Goal: Task Accomplishment & Management: Use online tool/utility

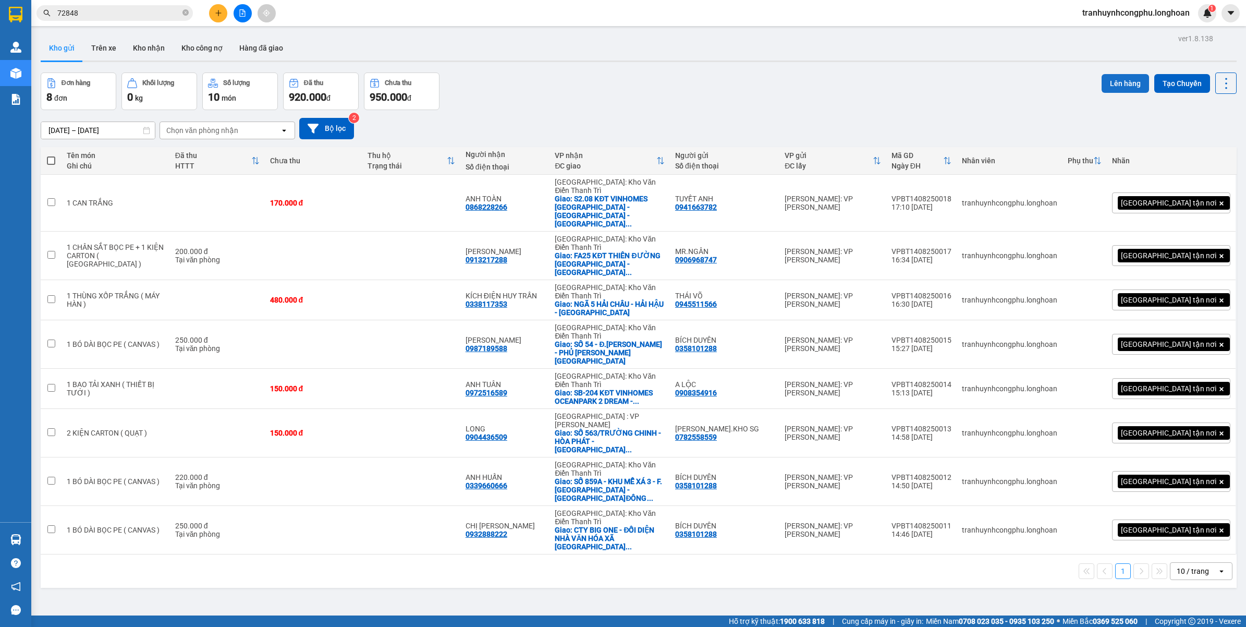
click at [1118, 87] on button "Lên hàng" at bounding box center [1125, 83] width 47 height 19
click at [994, 136] on div "[DATE] – [DATE] Press the down arrow key to interact with the calendar and sele…" at bounding box center [639, 128] width 1196 height 21
click at [1165, 87] on button "Tạo Chuyến" at bounding box center [1182, 83] width 56 height 19
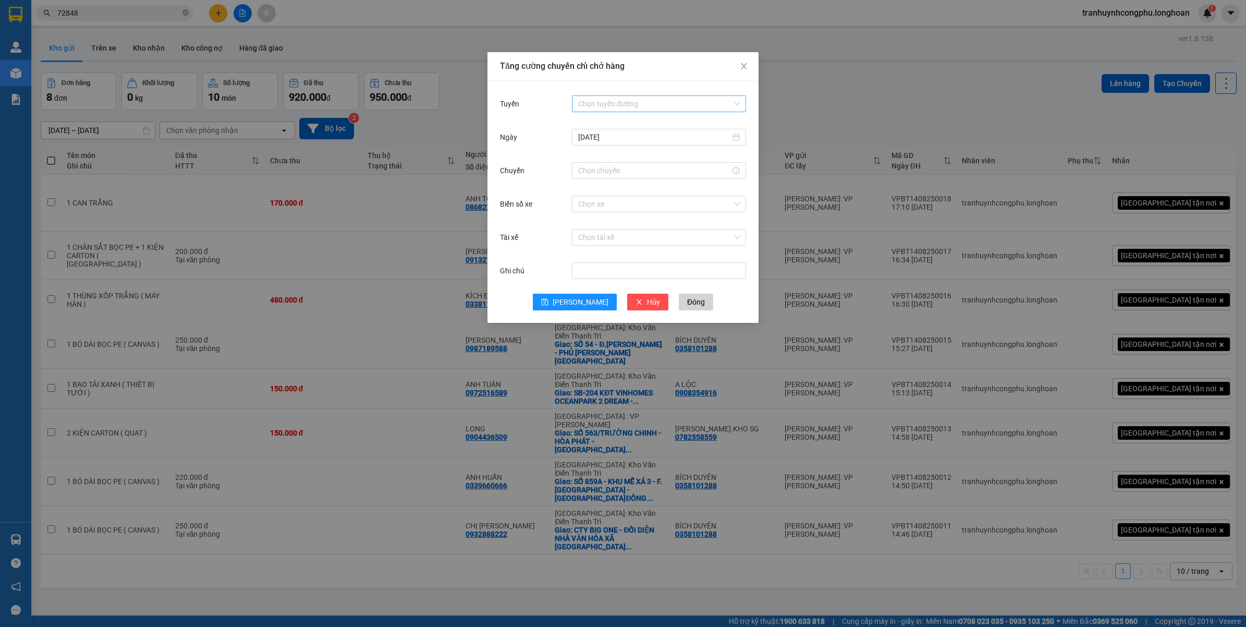
click at [591, 102] on input "Tuyến" at bounding box center [655, 104] width 154 height 16
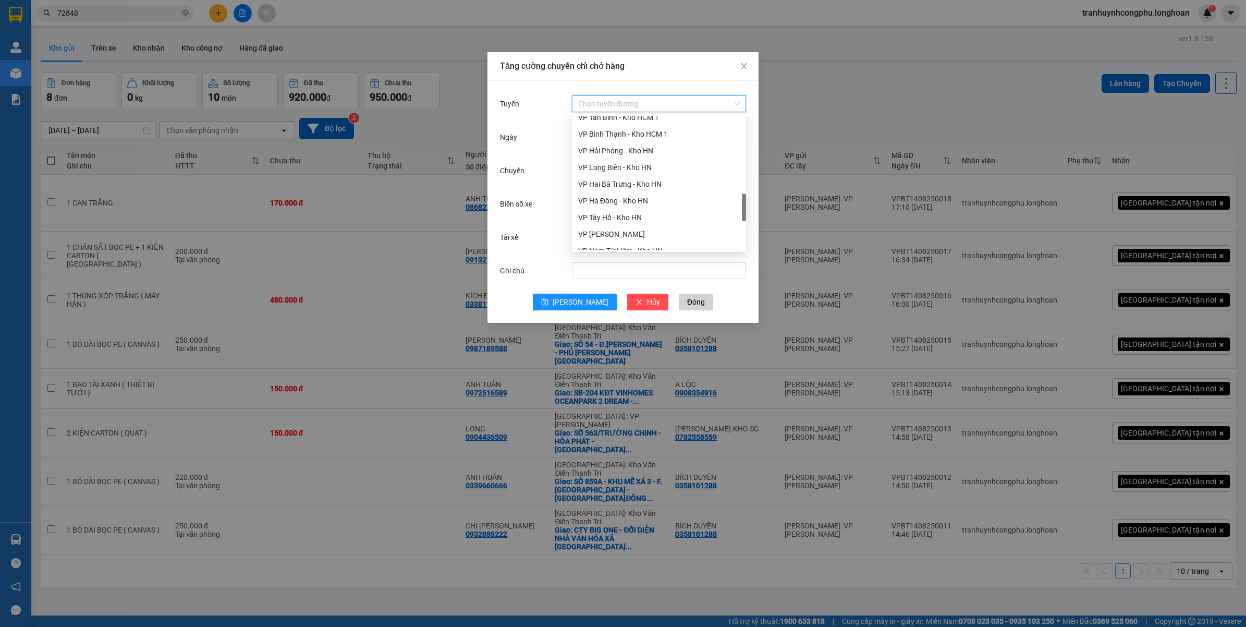
scroll to position [459, 0]
drag, startPoint x: 744, startPoint y: 136, endPoint x: 740, endPoint y: 210, distance: 74.6
click at [740, 210] on div "VP Bình Tân - Kho HCM 1 VP Tân Bình - Kho HCM 1 VP Bình Thạnh - Kho HCM 1 VP Hả…" at bounding box center [659, 182] width 174 height 133
click at [639, 144] on div "VP Bình Thạnh - Kho HCM 1" at bounding box center [659, 149] width 162 height 11
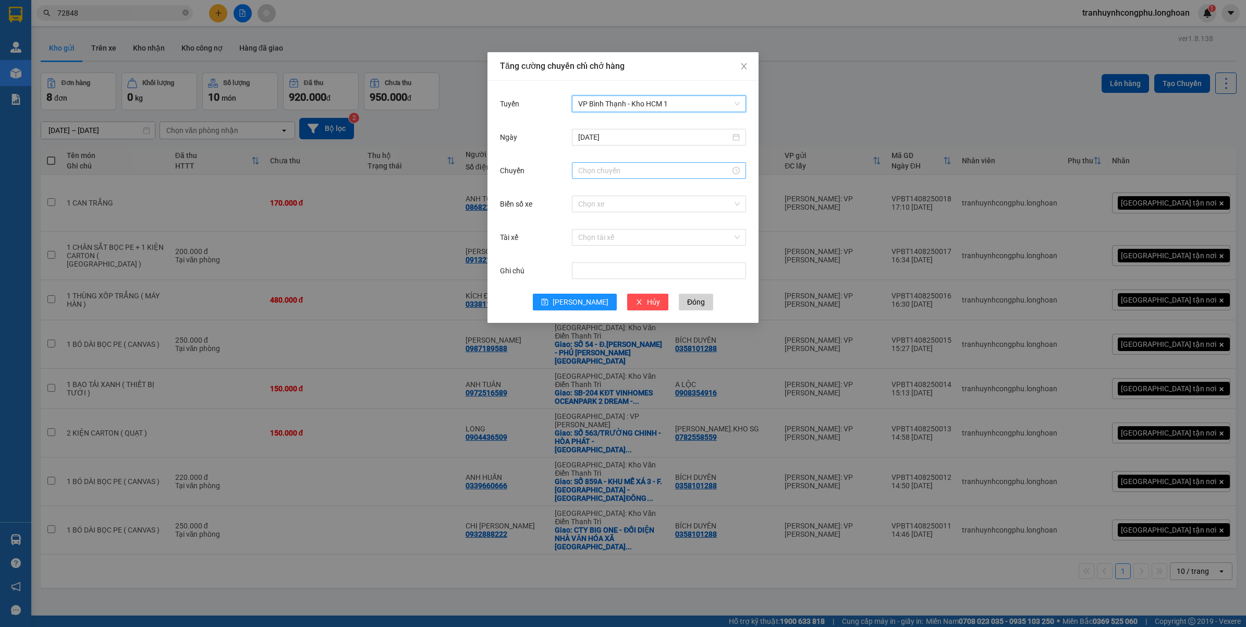
click at [647, 167] on input "Chuyến" at bounding box center [654, 170] width 152 height 11
click at [586, 261] on div "19" at bounding box center [586, 259] width 29 height 15
click at [616, 214] on div "20" at bounding box center [616, 212] width 29 height 15
type input "19:20"
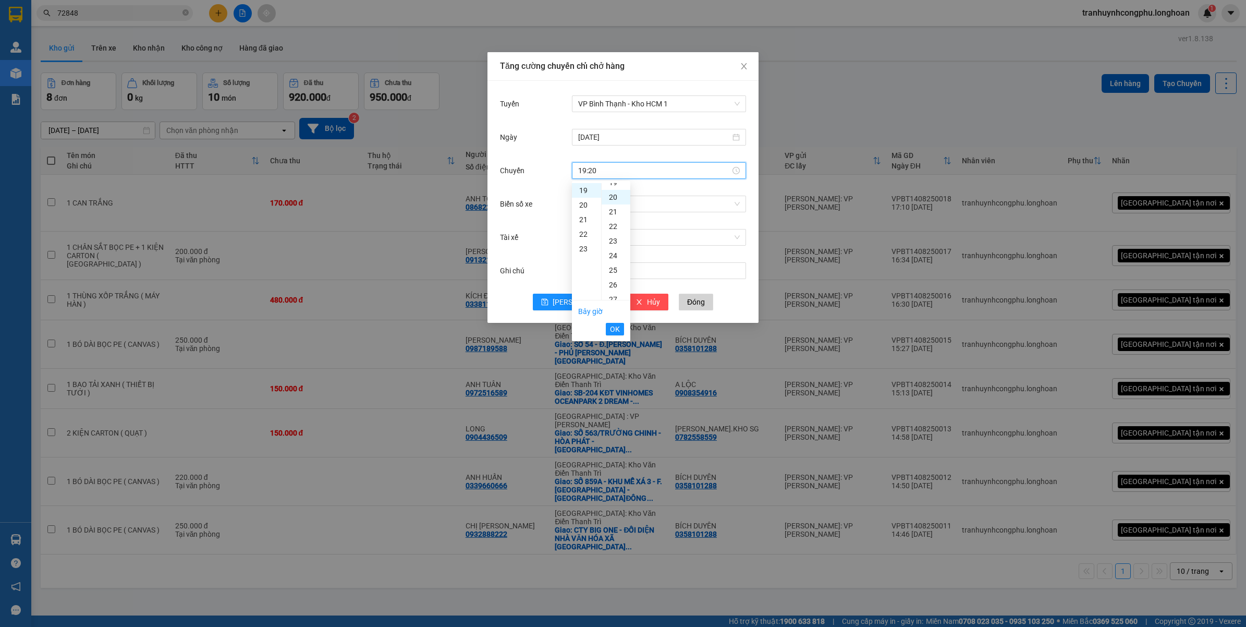
scroll to position [292, 0]
drag, startPoint x: 615, startPoint y: 329, endPoint x: 600, endPoint y: 325, distance: 16.2
click at [615, 329] on span "OK" at bounding box center [615, 328] width 10 height 11
click at [586, 308] on span "[PERSON_NAME]" at bounding box center [581, 301] width 56 height 11
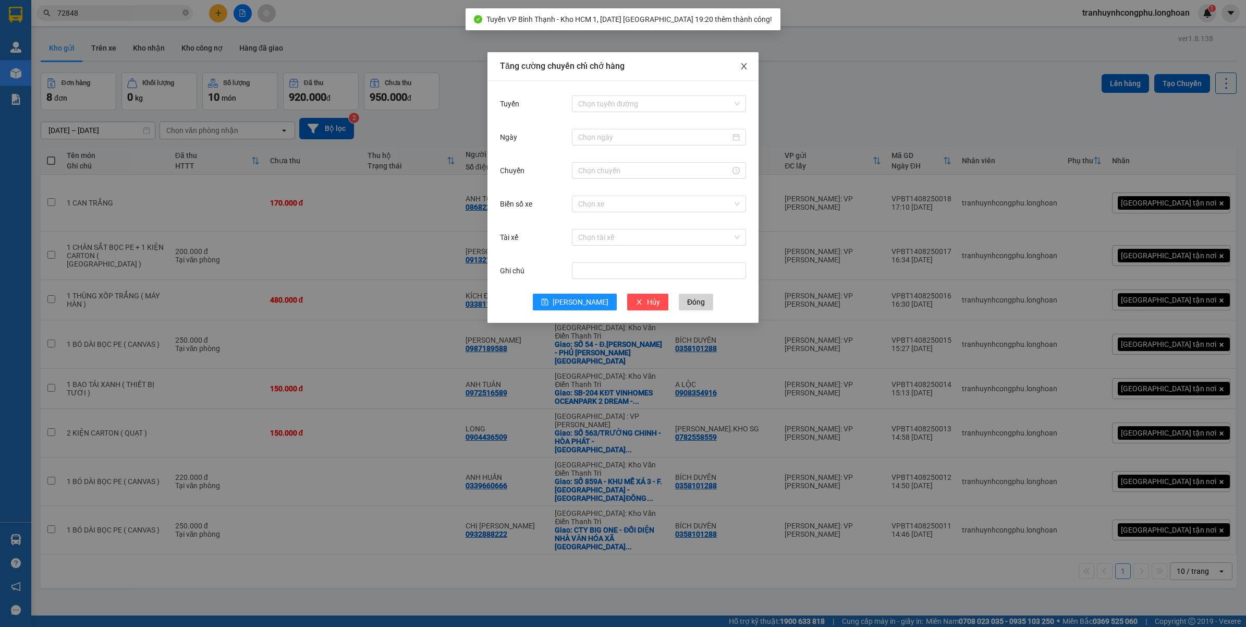
click at [738, 68] on span "Close" at bounding box center [743, 66] width 29 height 29
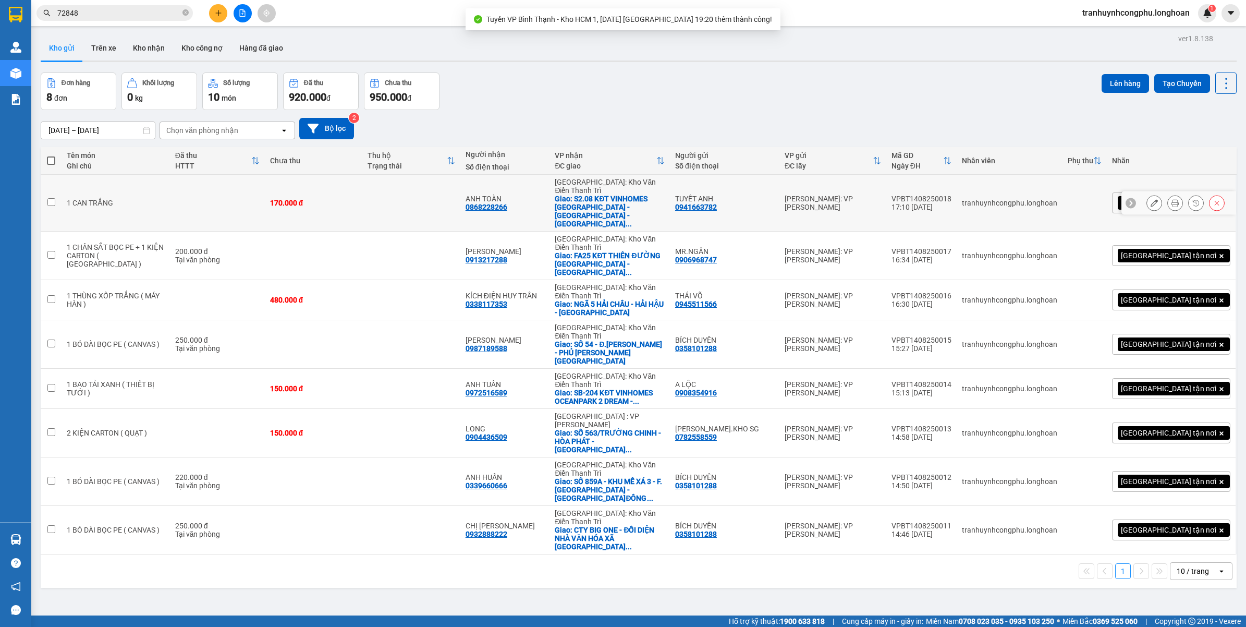
click at [454, 191] on td at bounding box center [411, 203] width 98 height 57
checkbox input "true"
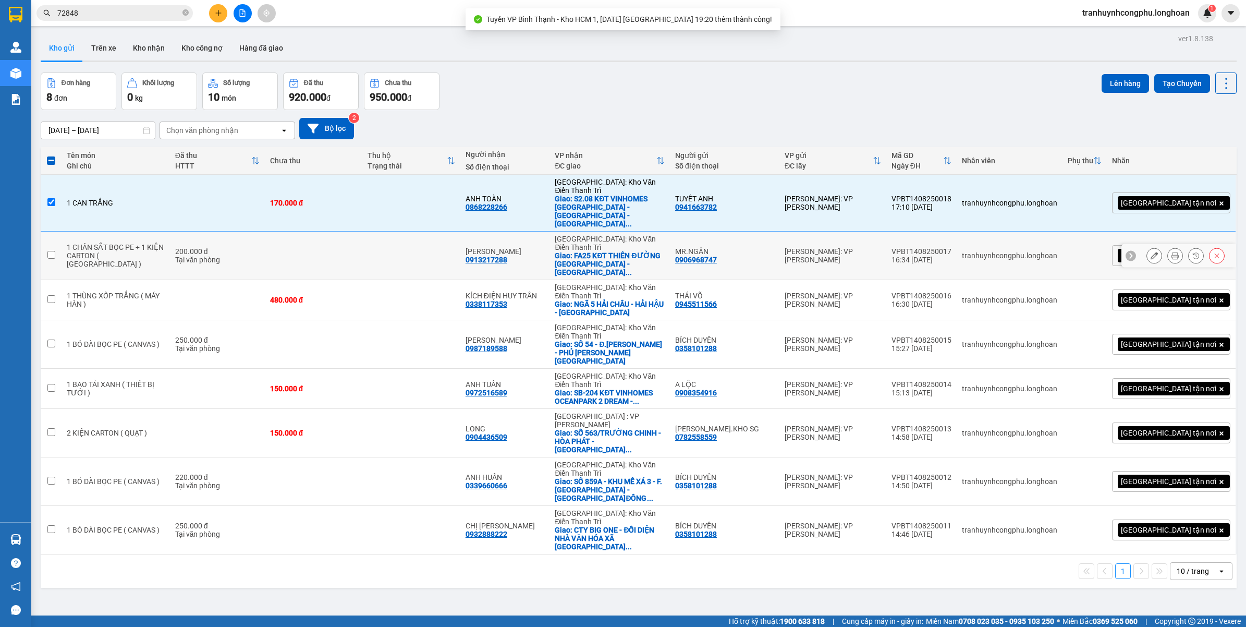
click at [425, 232] on td at bounding box center [411, 256] width 98 height 48
checkbox input "true"
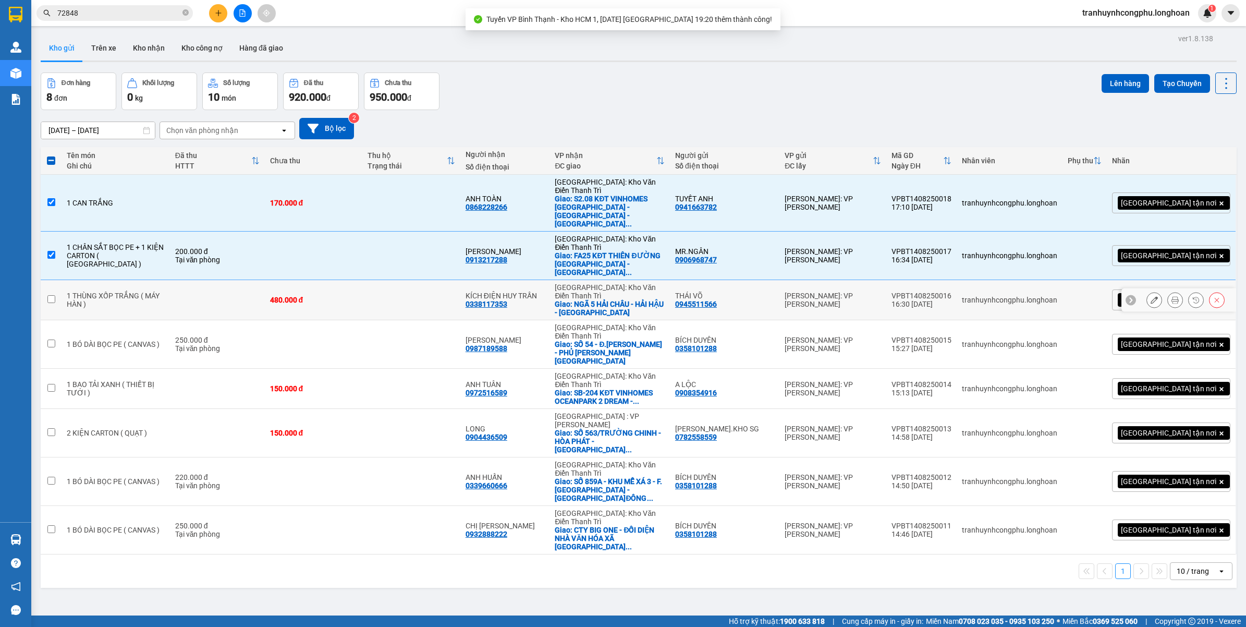
click at [363, 280] on td "480.000 đ" at bounding box center [314, 300] width 98 height 40
checkbox input "true"
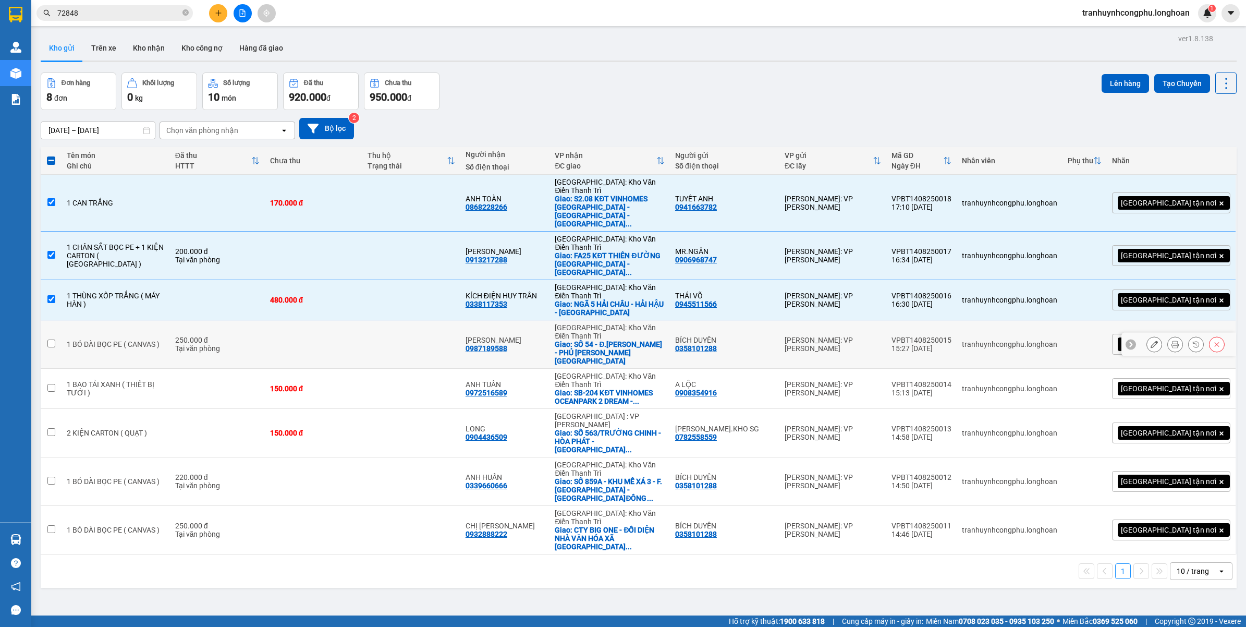
click at [363, 320] on td at bounding box center [314, 344] width 98 height 48
checkbox input "true"
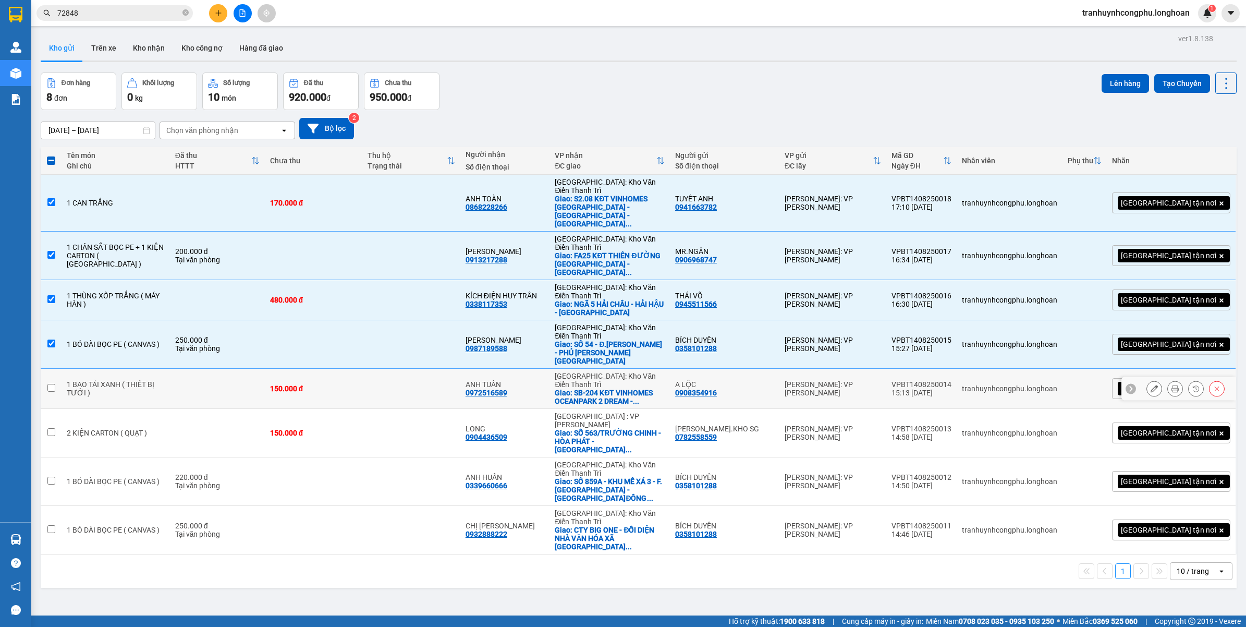
click at [347, 384] on div "150.000 đ" at bounding box center [314, 388] width 88 height 8
checkbox input "true"
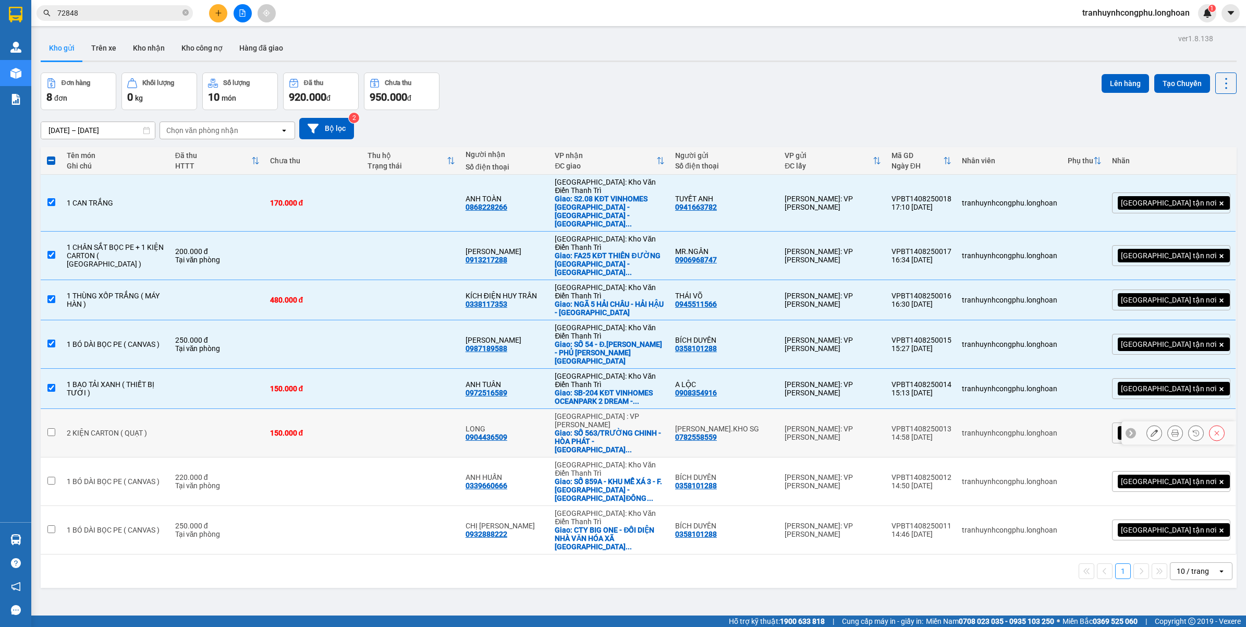
click at [319, 409] on td "150.000 đ" at bounding box center [314, 433] width 98 height 48
checkbox input "true"
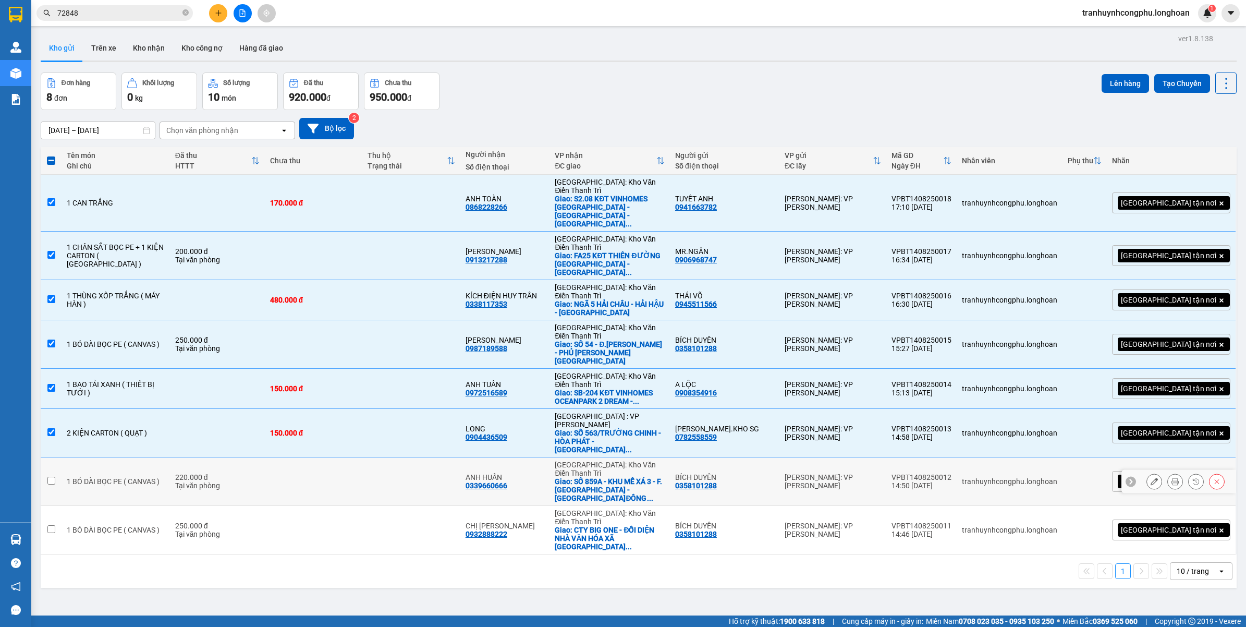
click at [265, 457] on td "220.000 đ Tại văn phòng" at bounding box center [217, 481] width 95 height 48
checkbox input "true"
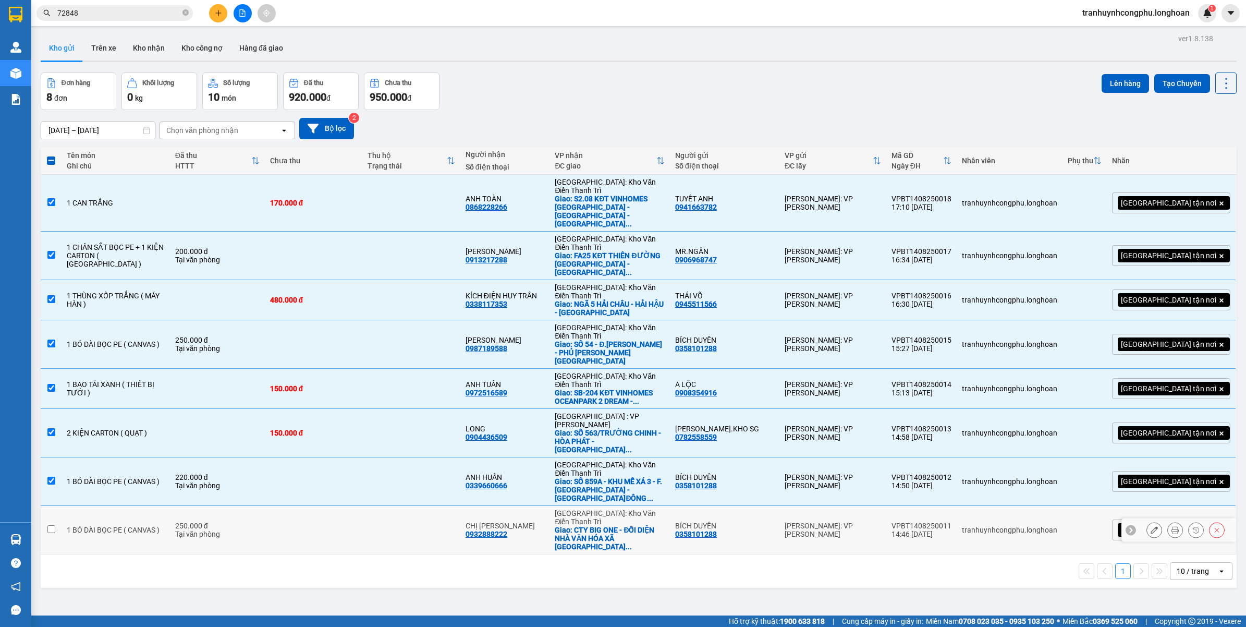
click at [257, 521] on div "250.000 đ" at bounding box center [217, 525] width 84 height 8
checkbox input "true"
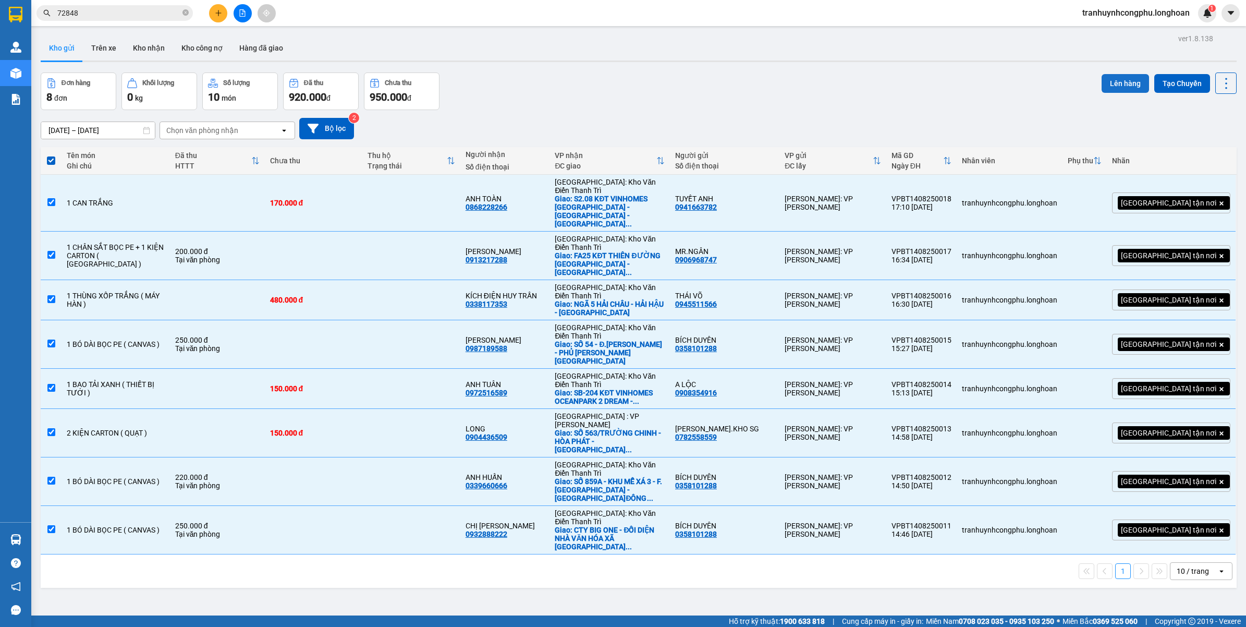
click at [1116, 83] on button "Lên hàng" at bounding box center [1125, 83] width 47 height 19
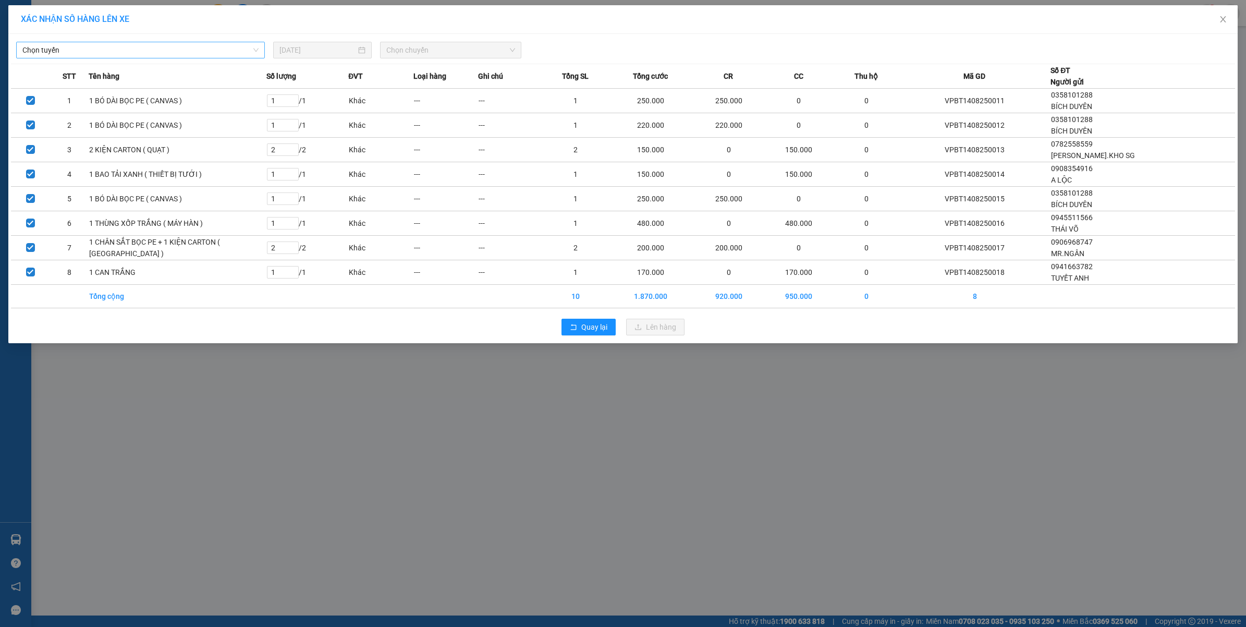
click at [227, 51] on span "Chọn tuyến" at bounding box center [140, 50] width 236 height 16
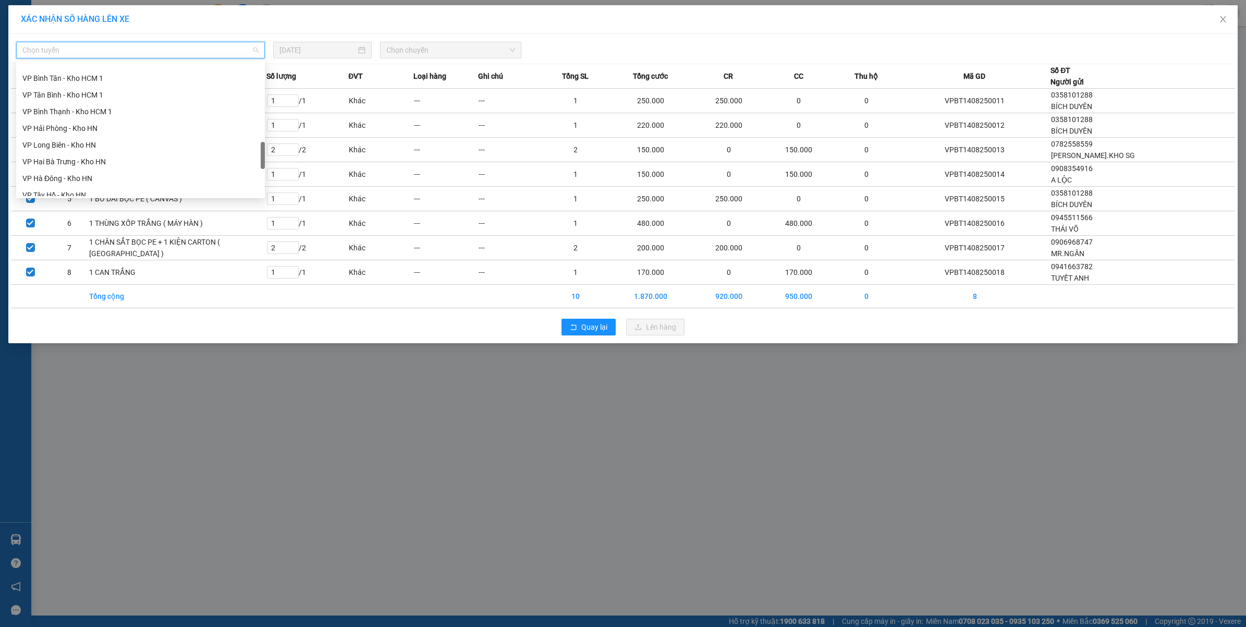
scroll to position [497, 0]
drag, startPoint x: 262, startPoint y: 77, endPoint x: 190, endPoint y: 134, distance: 92.0
click at [261, 160] on div at bounding box center [263, 158] width 4 height 27
click at [105, 71] on div "VP Bình Thạnh - Kho HCM 1" at bounding box center [140, 74] width 236 height 11
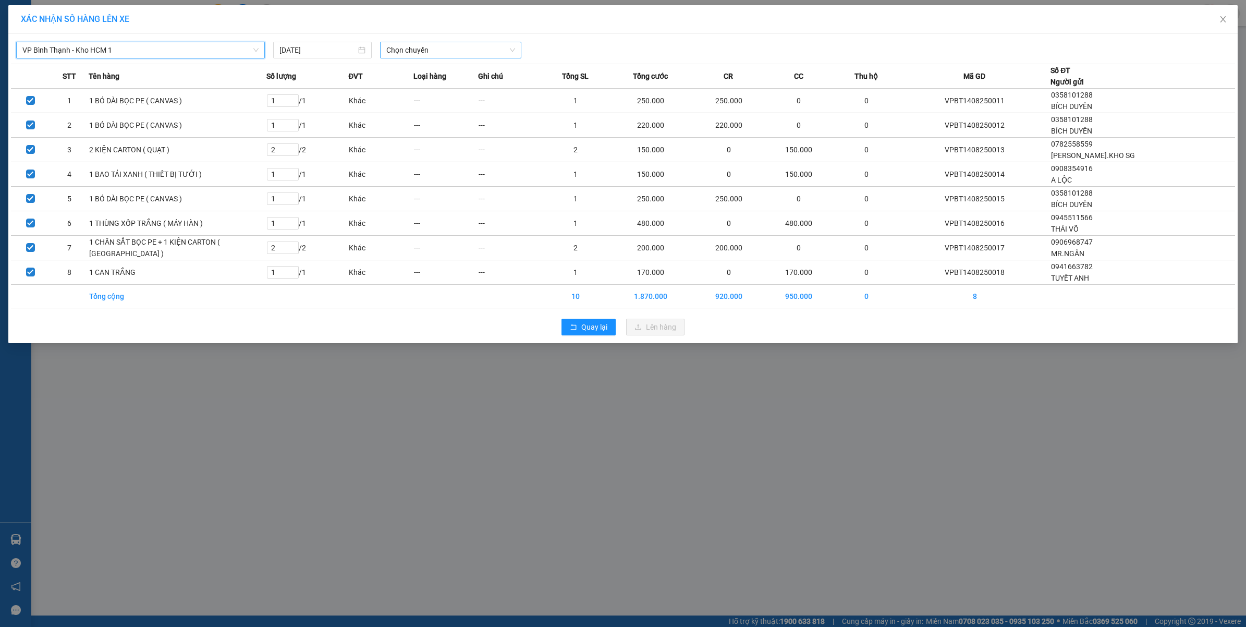
click at [418, 51] on span "Chọn chuyến" at bounding box center [450, 50] width 129 height 16
click at [416, 101] on div "19:20 (TC)" at bounding box center [426, 104] width 81 height 11
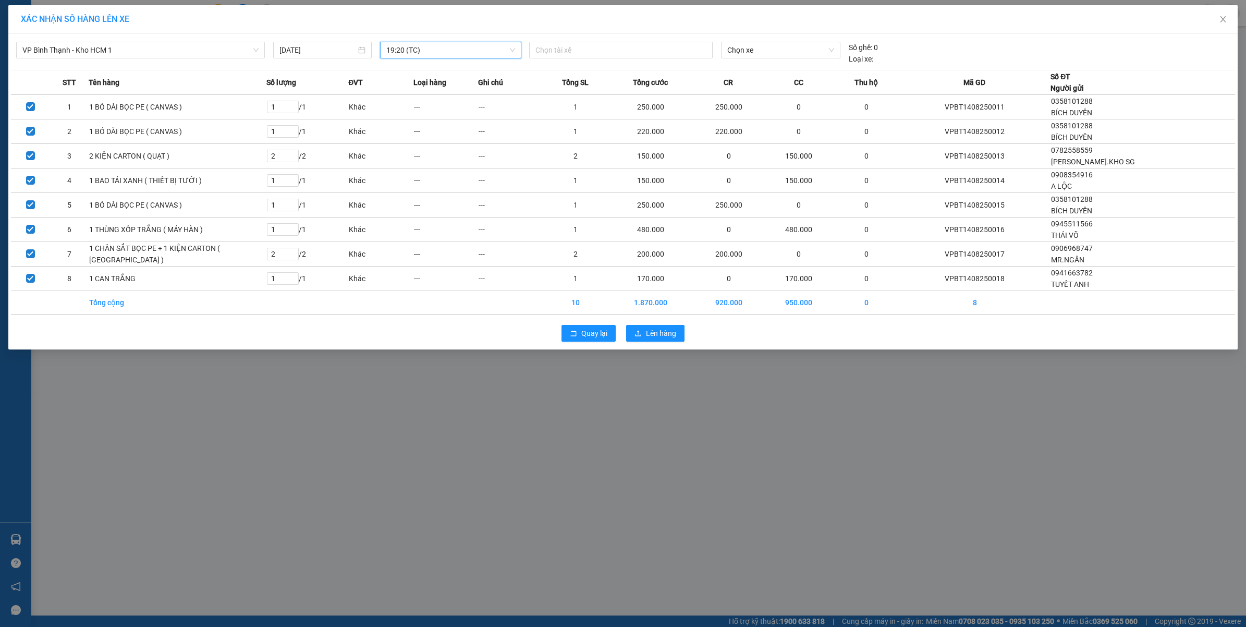
click at [642, 60] on div "Chọn tài xế" at bounding box center [621, 53] width 192 height 23
click at [649, 51] on div at bounding box center [621, 50] width 178 height 13
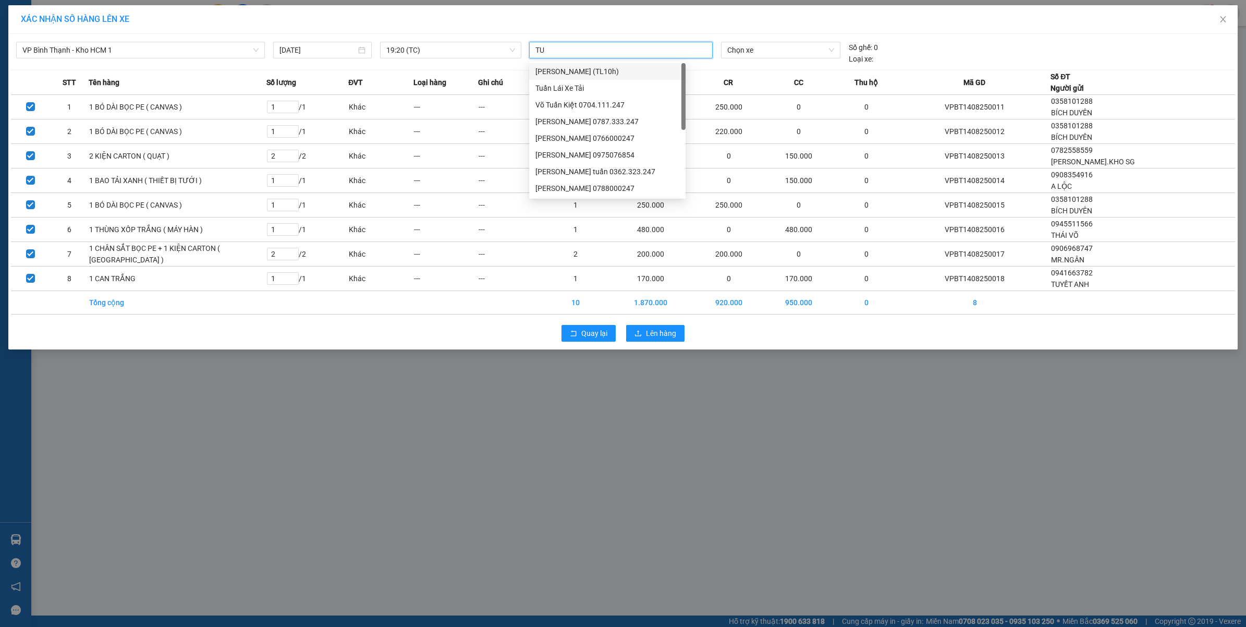
type input "TUY"
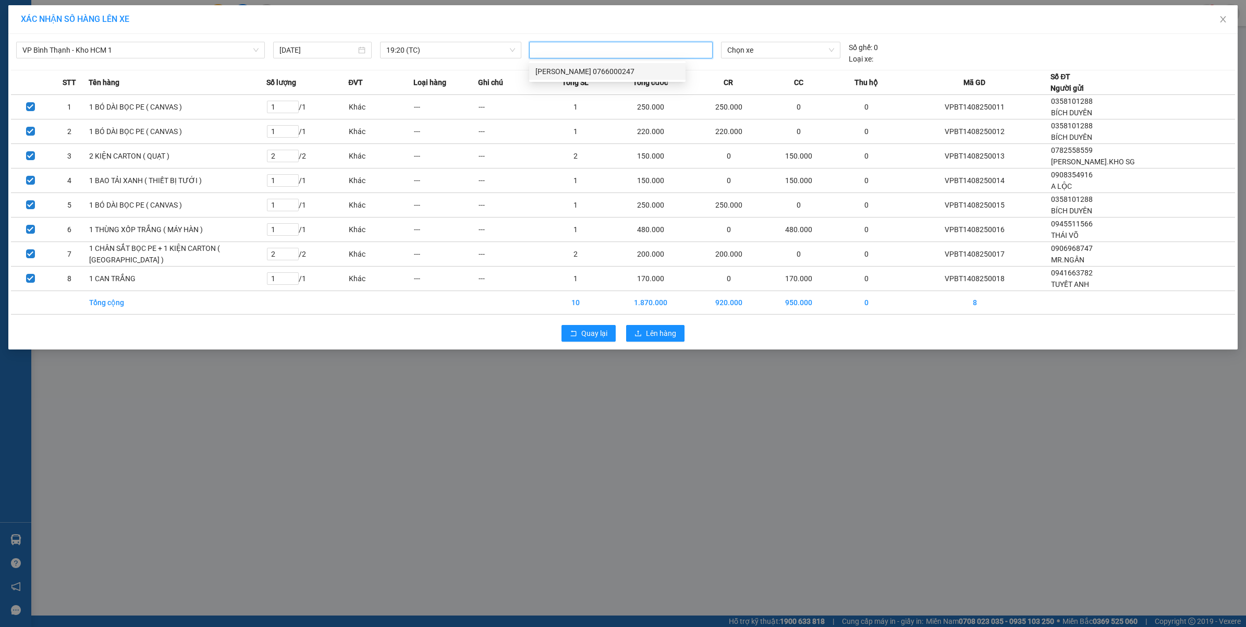
scroll to position [0, 0]
click at [761, 53] on span "Chọn xe" at bounding box center [780, 50] width 107 height 16
type input "2373"
click at [757, 64] on div "29K-023.73" at bounding box center [780, 71] width 119 height 17
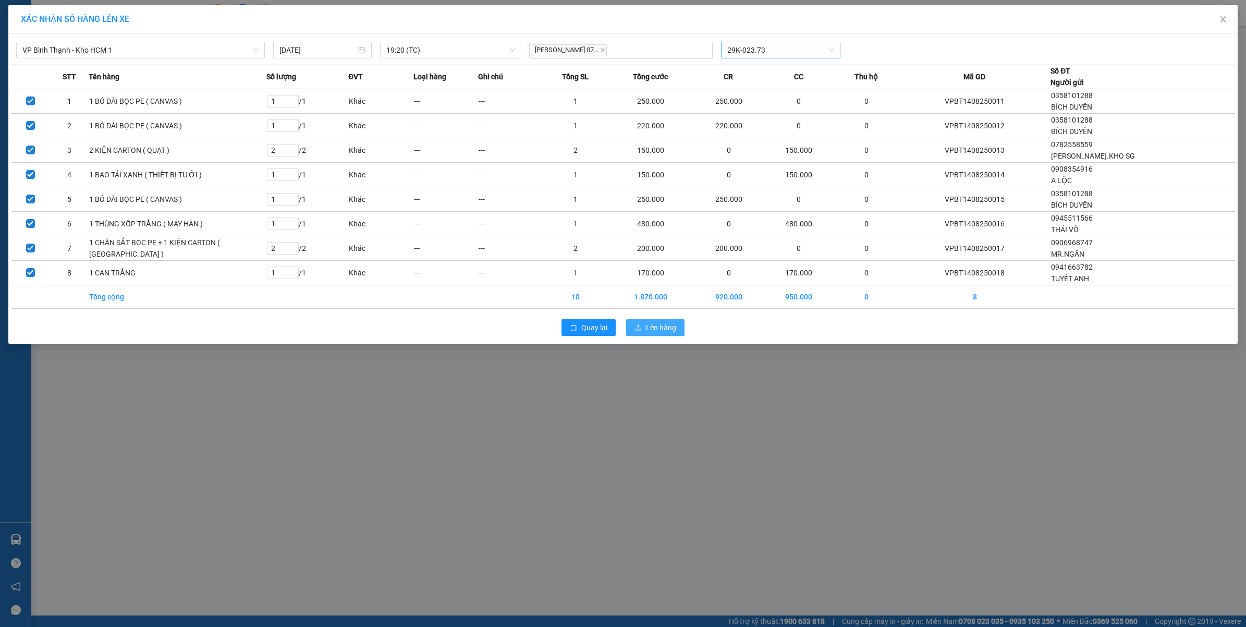
click at [660, 332] on span "Lên hàng" at bounding box center [661, 327] width 30 height 11
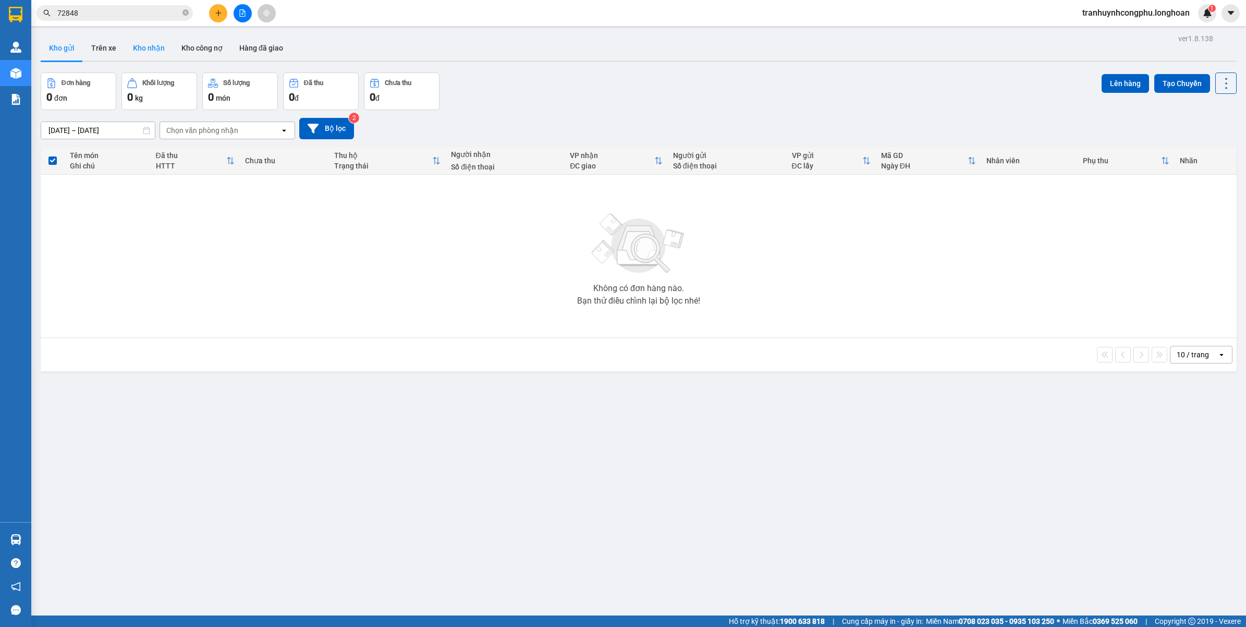
click at [157, 54] on button "Kho nhận" at bounding box center [149, 47] width 48 height 25
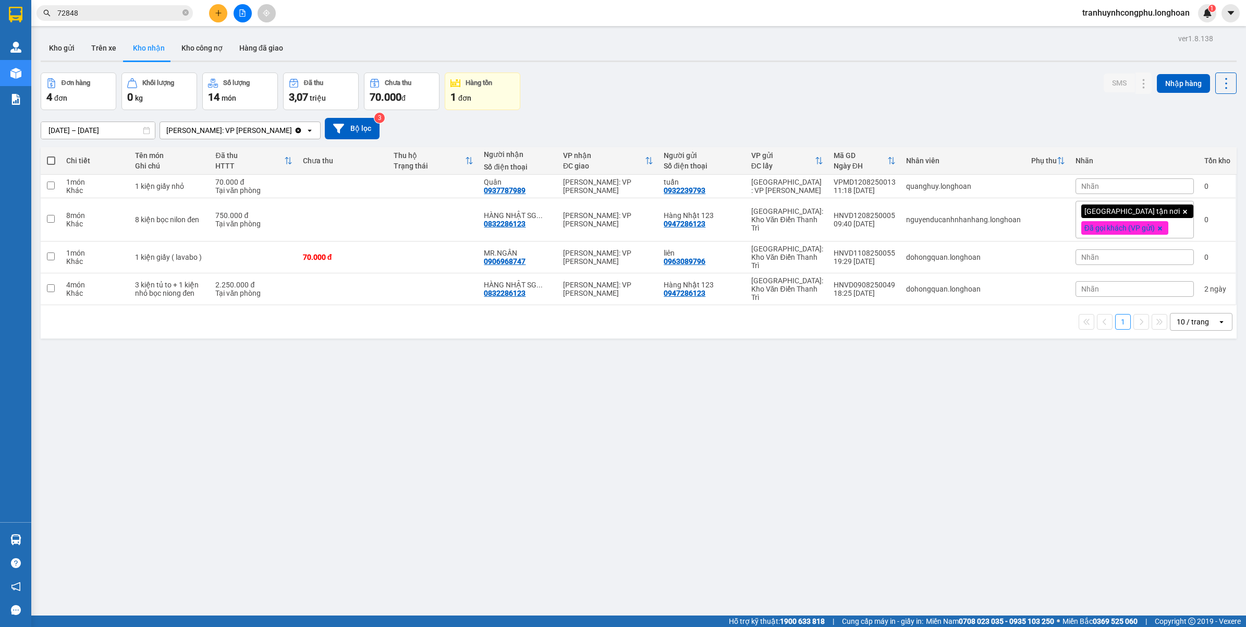
click at [340, 390] on div "ver 1.8.138 Kho gửi Trên xe Kho nhận Kho công nợ Hàng đã giao Đơn hàng 4 đơn Kh…" at bounding box center [639, 344] width 1205 height 627
click at [1116, 280] on button at bounding box center [1123, 289] width 15 height 18
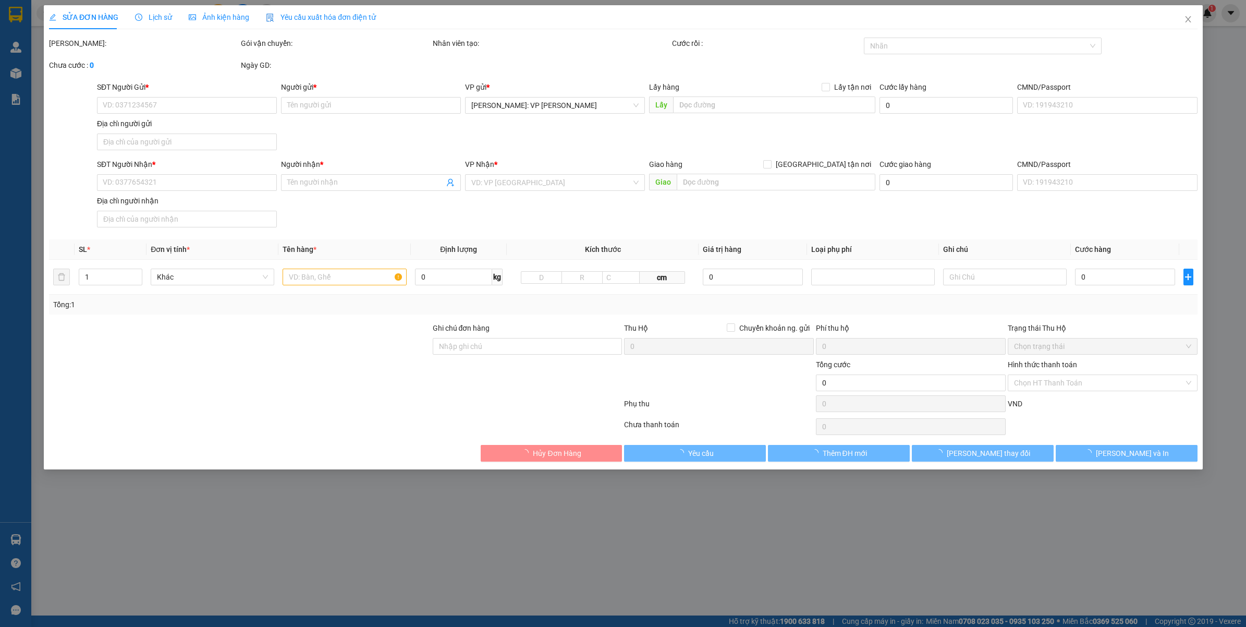
type input "0947286123"
type input "Hàng Nhật 123"
type input "0832286123"
type input "HÀNG NHẬT SG (CƯƠNG)"
type input "2.250.000"
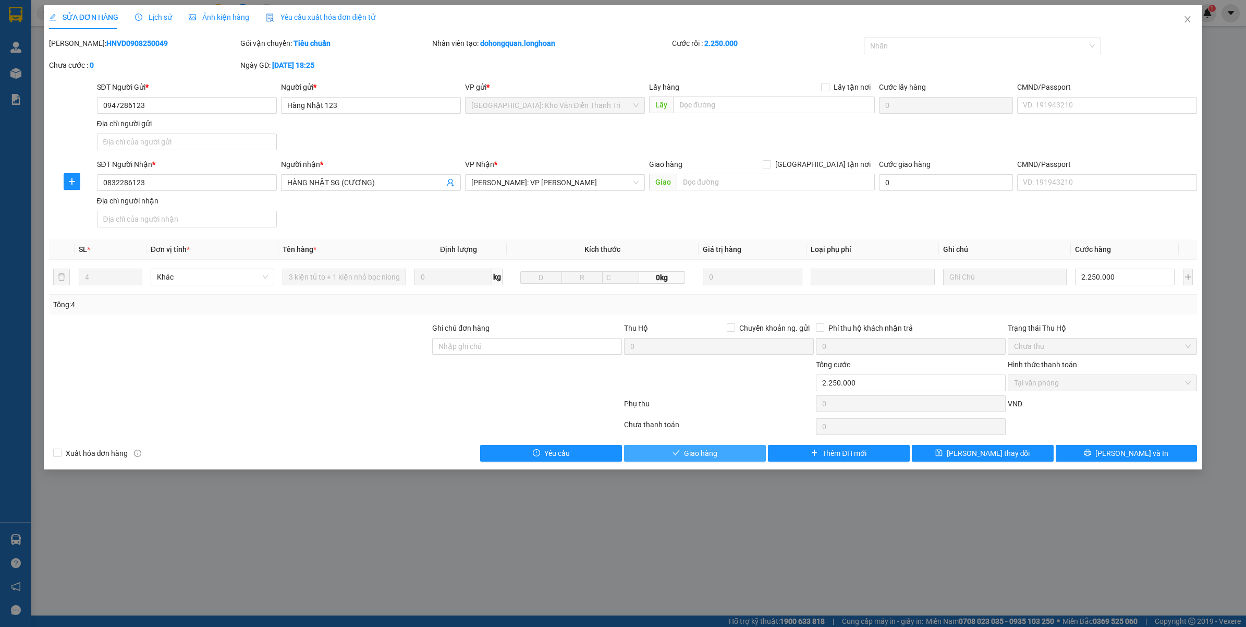
click at [717, 454] on button "Giao hàng" at bounding box center [695, 453] width 142 height 17
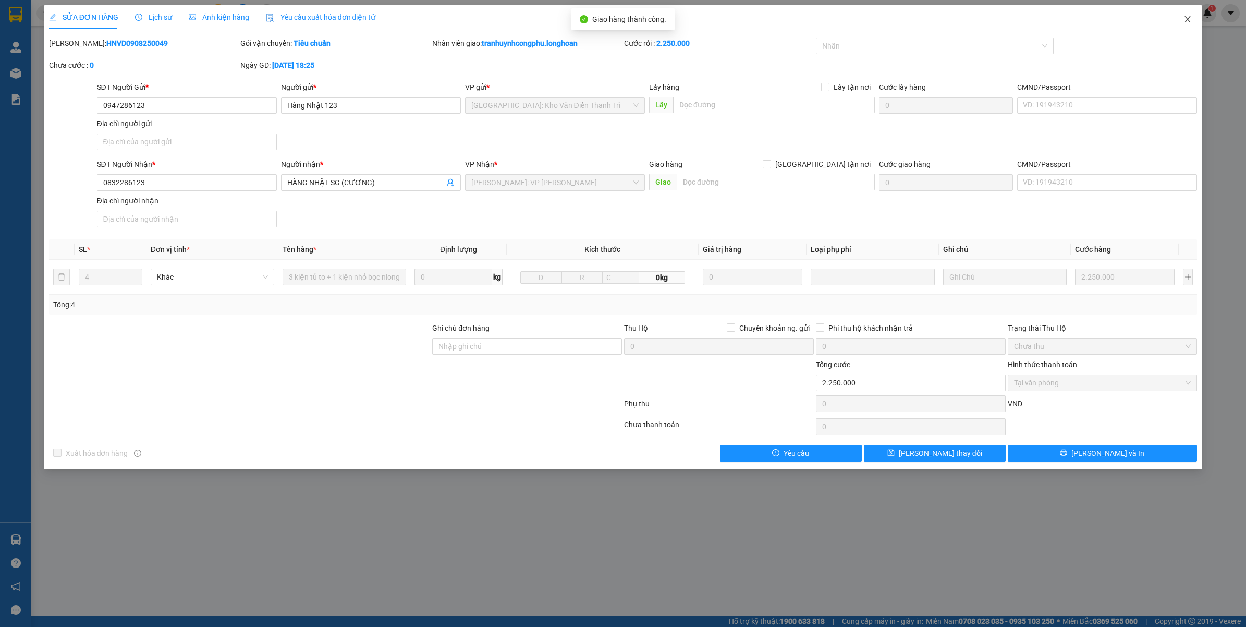
click at [1191, 26] on span "Close" at bounding box center [1187, 19] width 29 height 29
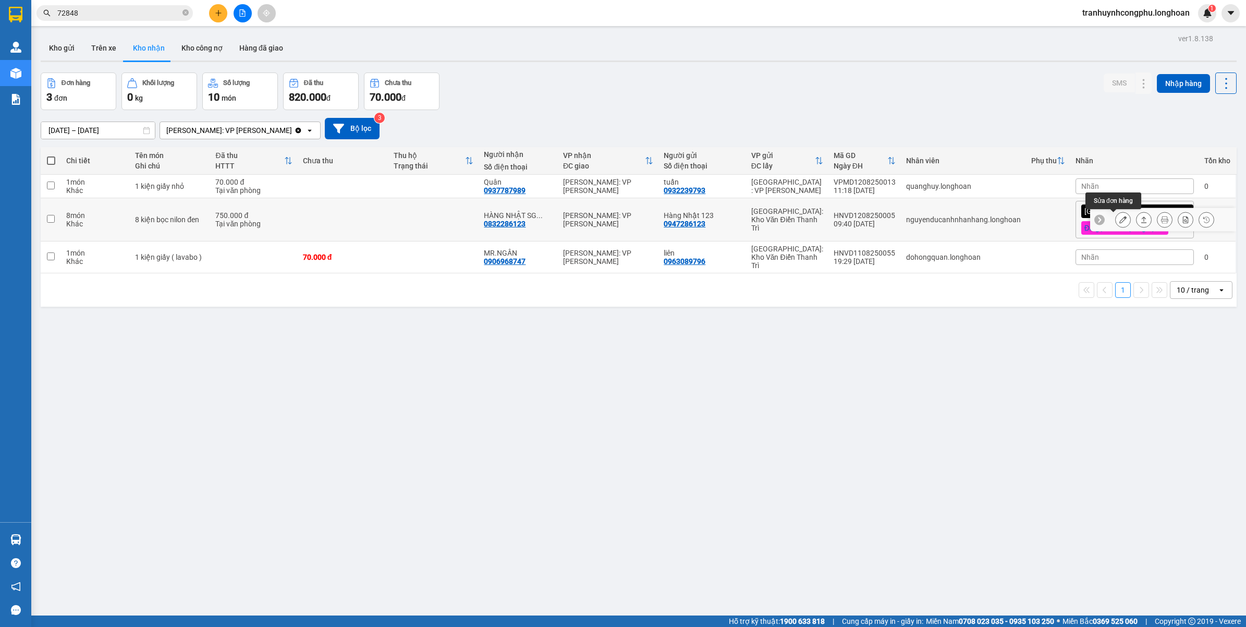
click at [1116, 221] on button at bounding box center [1123, 220] width 15 height 18
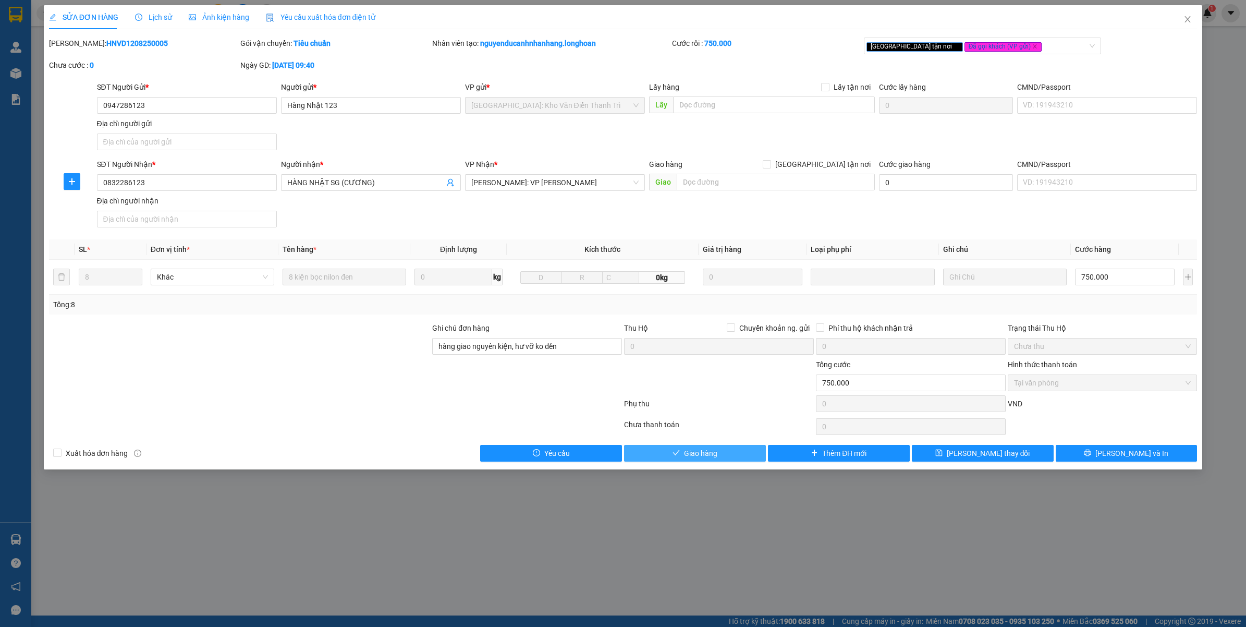
click at [702, 461] on button "Giao hàng" at bounding box center [695, 453] width 142 height 17
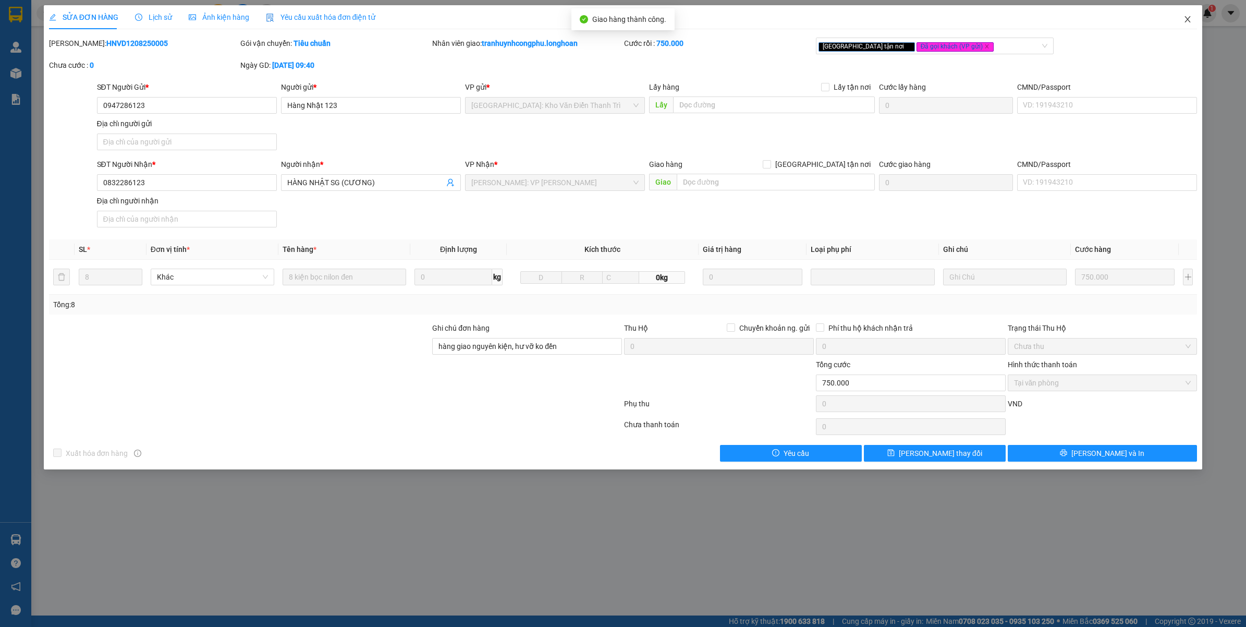
click at [1189, 19] on icon "close" at bounding box center [1188, 19] width 8 height 8
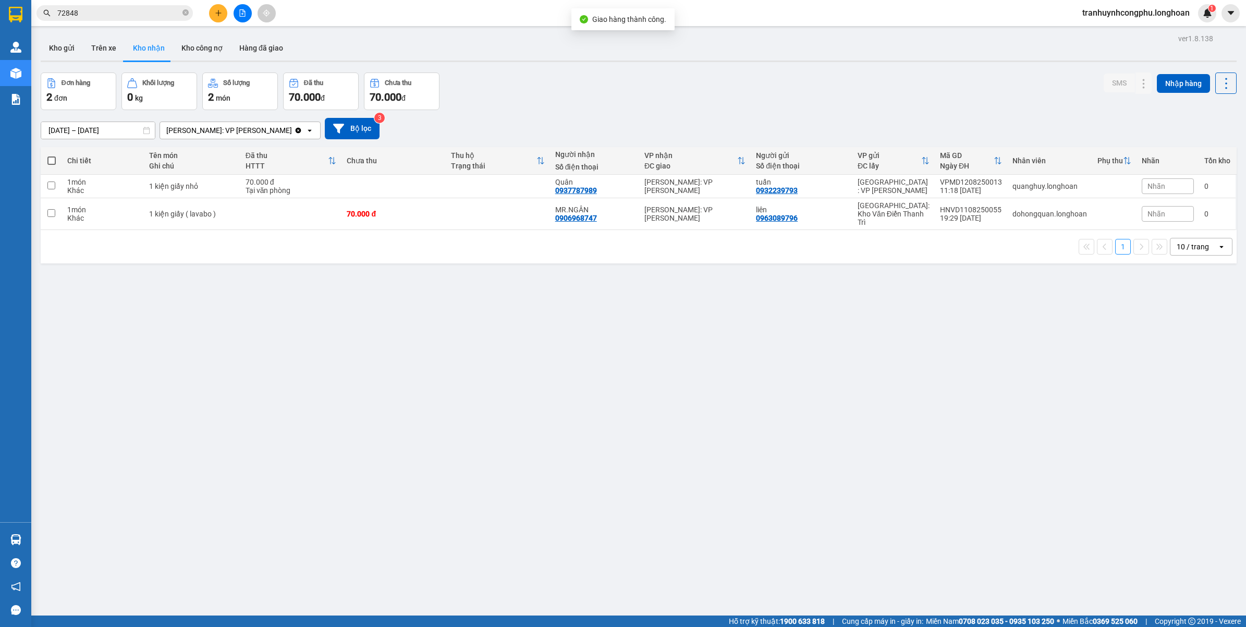
click at [759, 343] on div "ver 1.8.138 Kho gửi Trên xe Kho nhận Kho công nợ Hàng đã giao Đơn hàng 2 đơn Kh…" at bounding box center [639, 344] width 1205 height 627
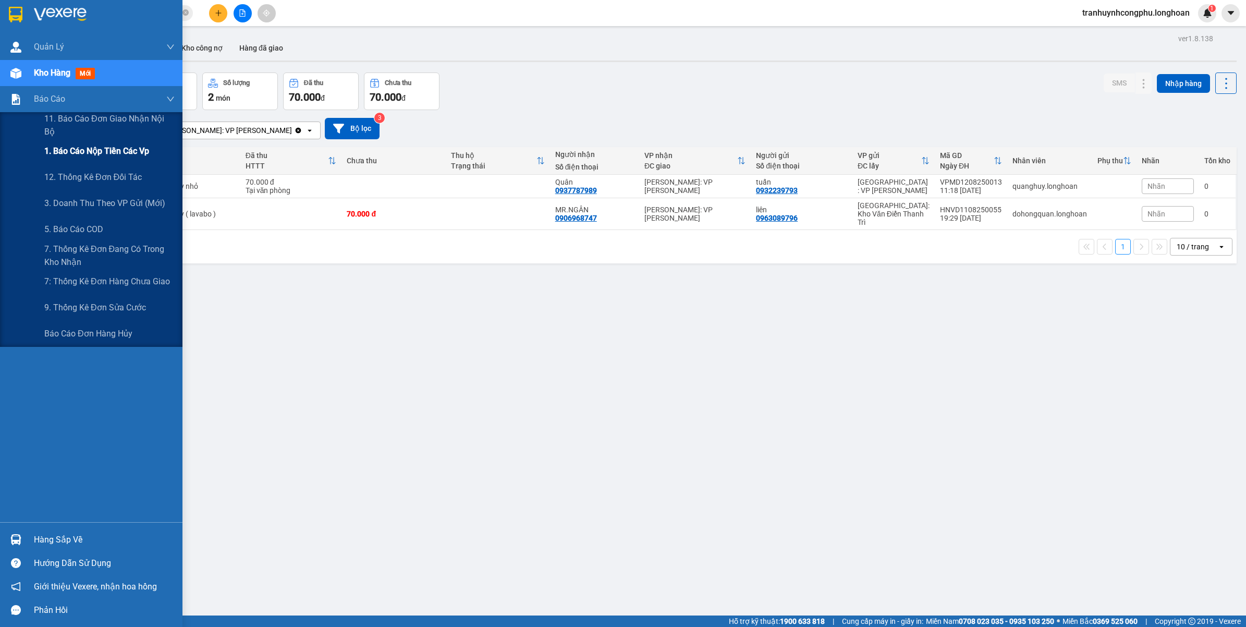
click at [77, 147] on span "1. Báo cáo nộp tiền các vp" at bounding box center [96, 150] width 105 height 13
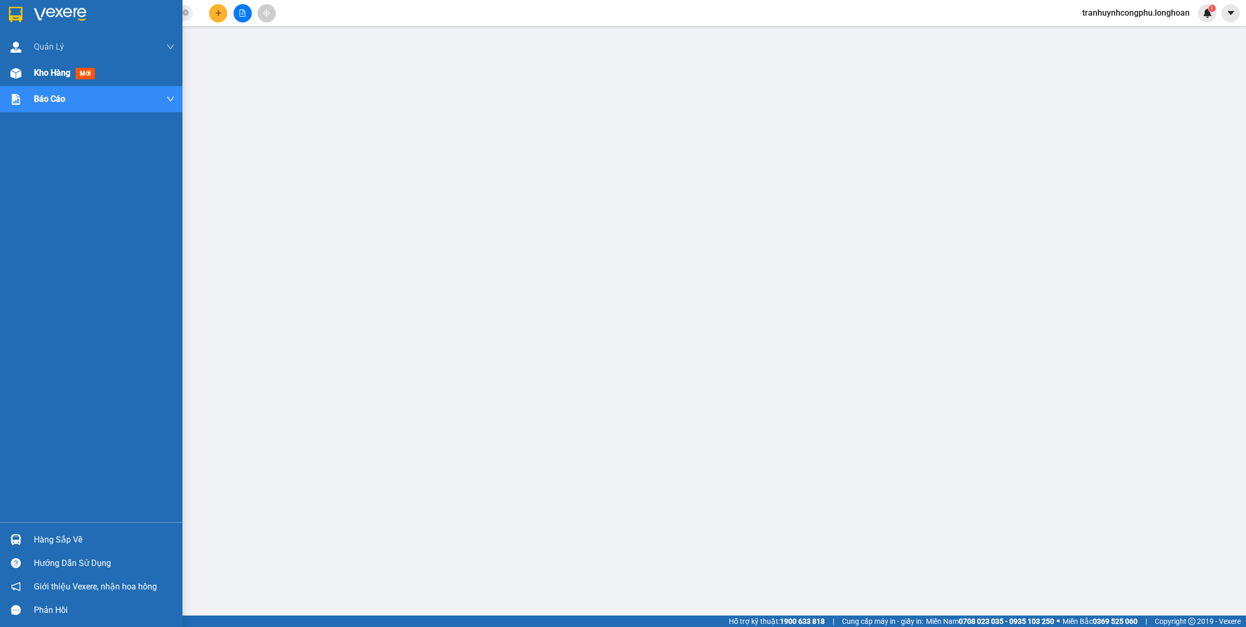
click at [10, 75] on img at bounding box center [15, 73] width 11 height 11
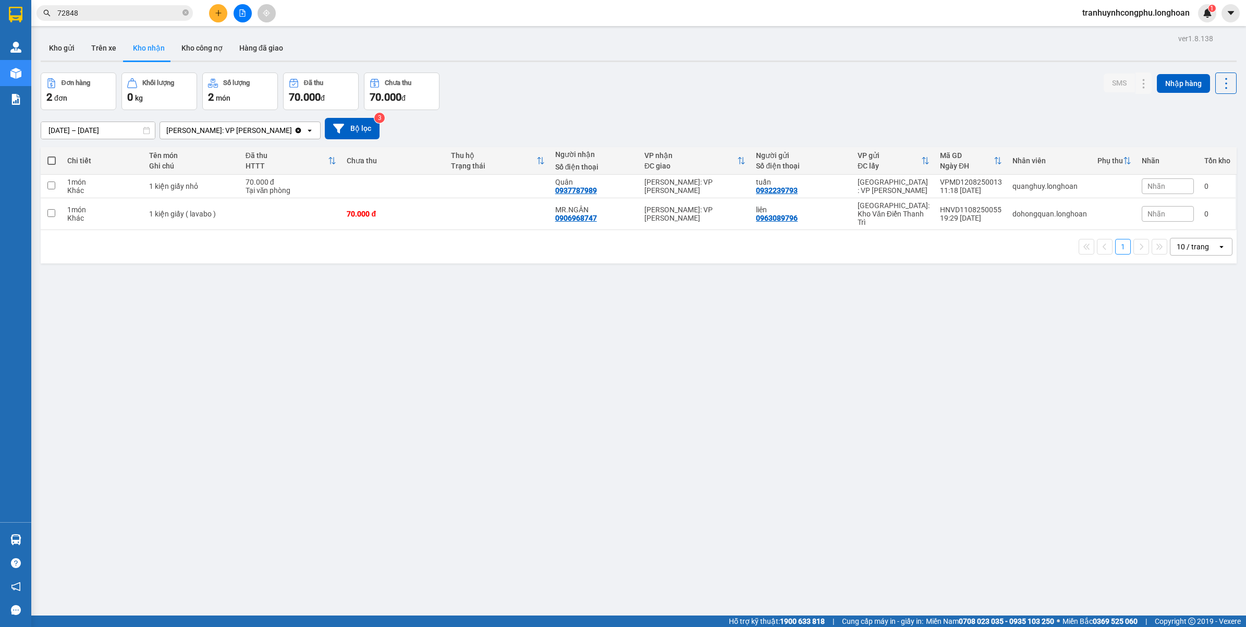
click at [359, 416] on div "ver 1.8.138 Kho gửi Trên xe Kho nhận Kho công nợ Hàng đã giao Đơn hàng 2 đơn Kh…" at bounding box center [639, 344] width 1205 height 627
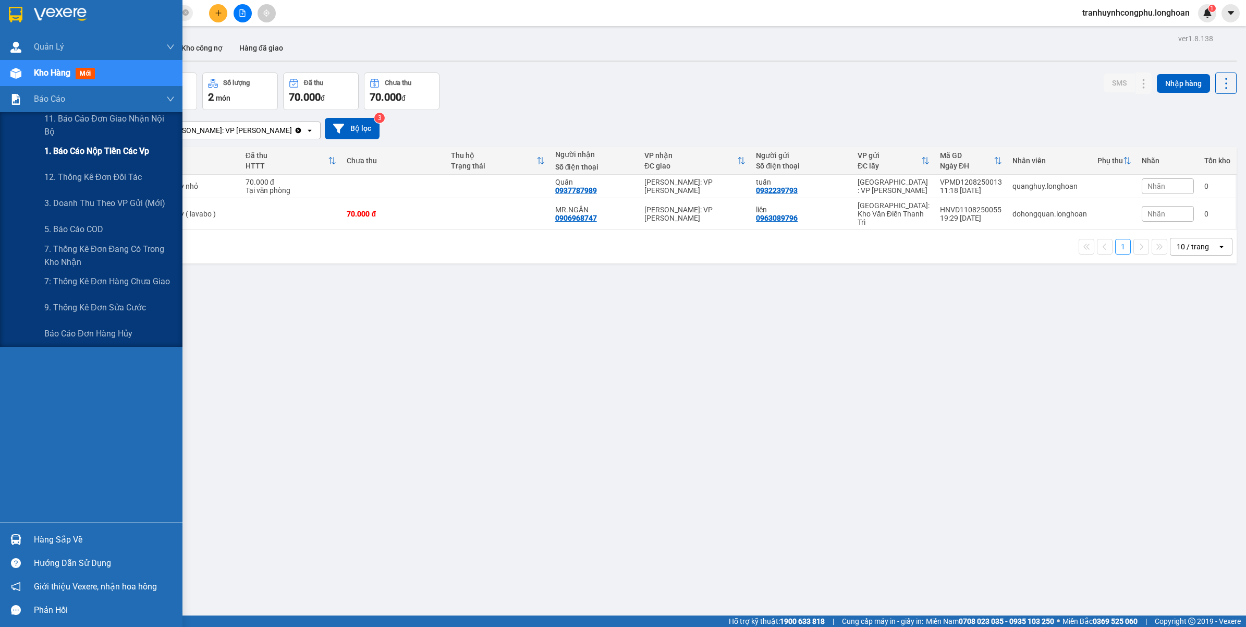
click at [102, 150] on span "1. Báo cáo nộp tiền các vp" at bounding box center [96, 150] width 105 height 13
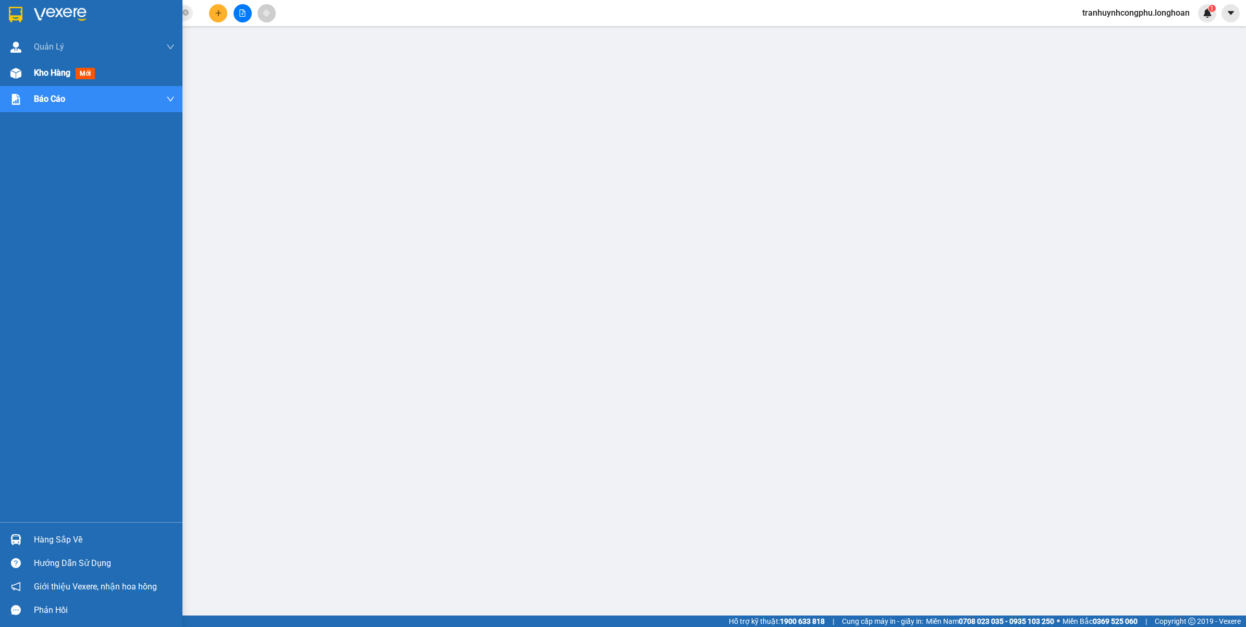
click at [17, 69] on img at bounding box center [15, 73] width 11 height 11
